Goal: Task Accomplishment & Management: Complete application form

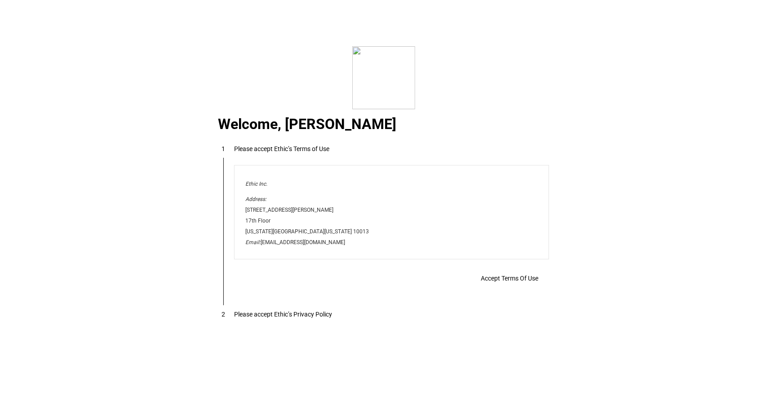
scroll to position [7277, 0]
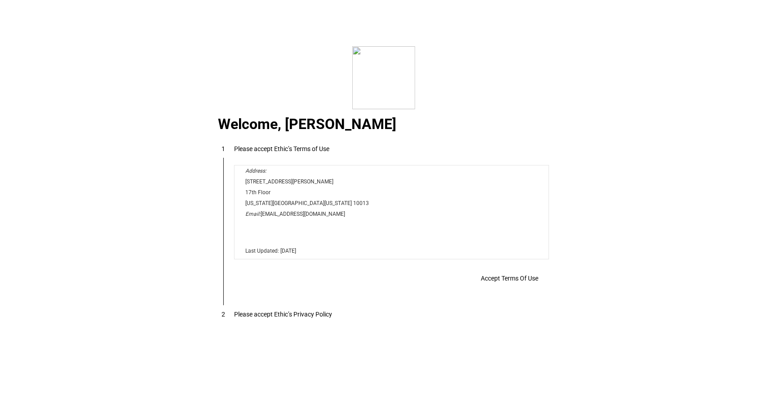
click at [500, 279] on span "Accept Terms Of Use" at bounding box center [510, 278] width 58 height 7
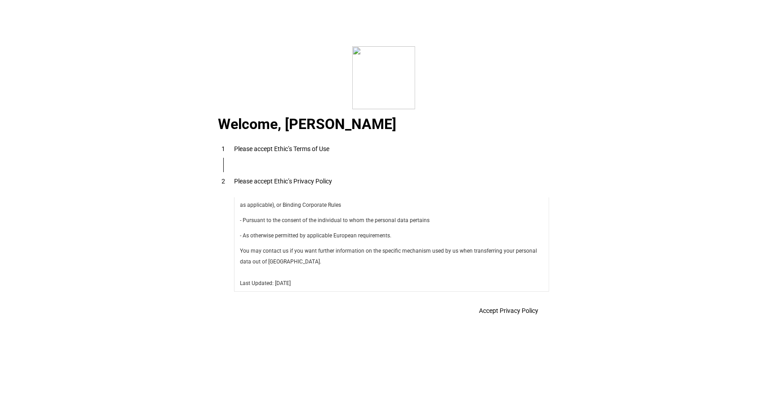
scroll to position [3198, 0]
click at [493, 310] on span "Accept Privacy Policy" at bounding box center [508, 310] width 59 height 7
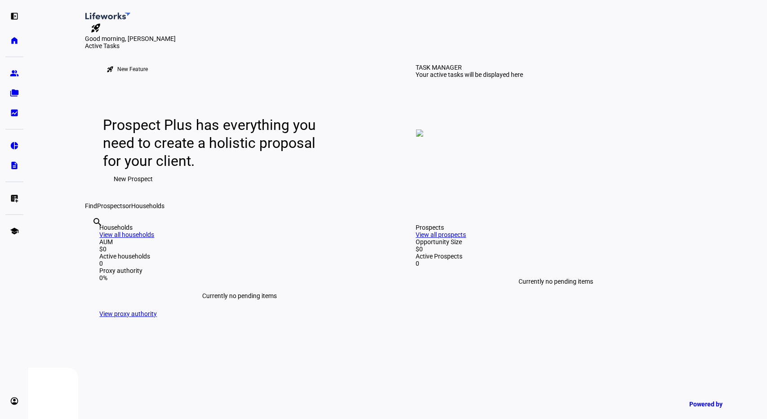
click at [131, 188] on span "New Prospect" at bounding box center [133, 179] width 39 height 18
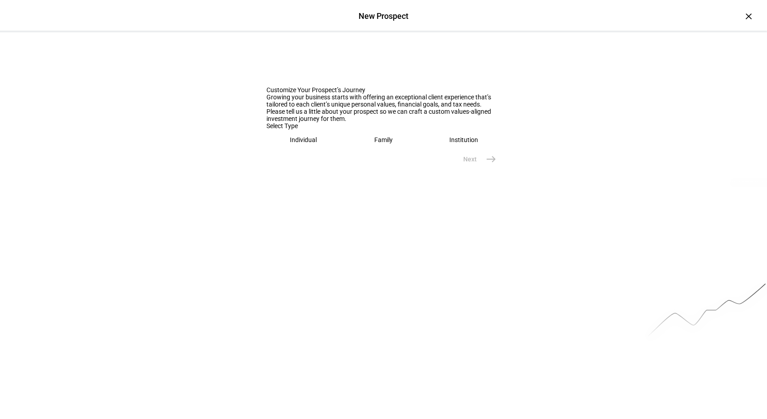
click at [301, 143] on div "Individual" at bounding box center [303, 139] width 27 height 7
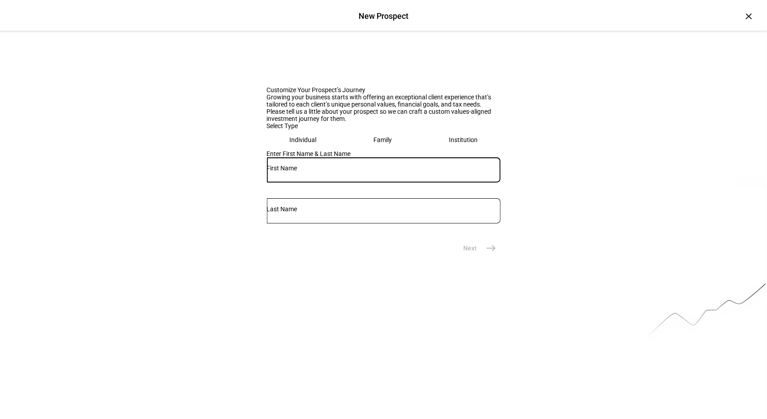
click at [309, 172] on input "text" at bounding box center [384, 167] width 234 height 7
type input "[PERSON_NAME]"
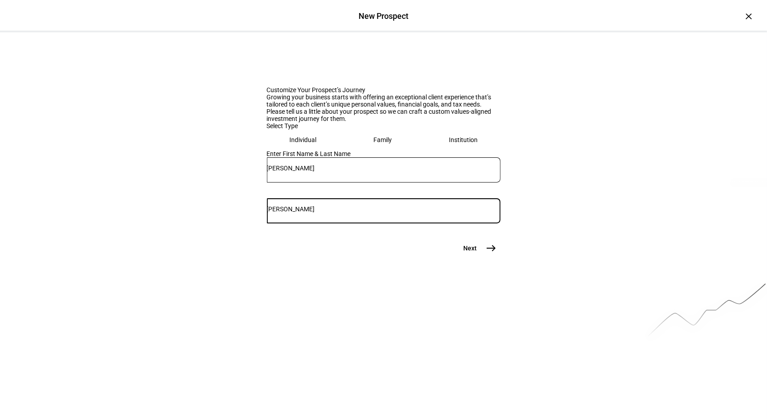
type input "[PERSON_NAME]"
click at [490, 253] on mat-icon "east" at bounding box center [491, 248] width 11 height 11
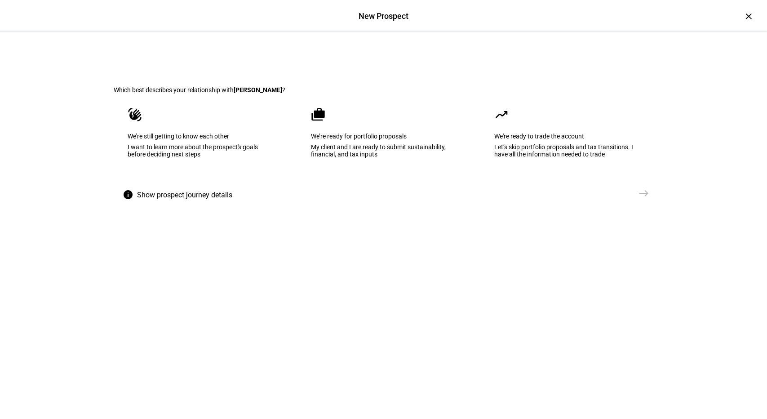
click at [210, 140] on div "We’re still getting to know each other" at bounding box center [200, 136] width 145 height 7
